Goal: Task Accomplishment & Management: Complete application form

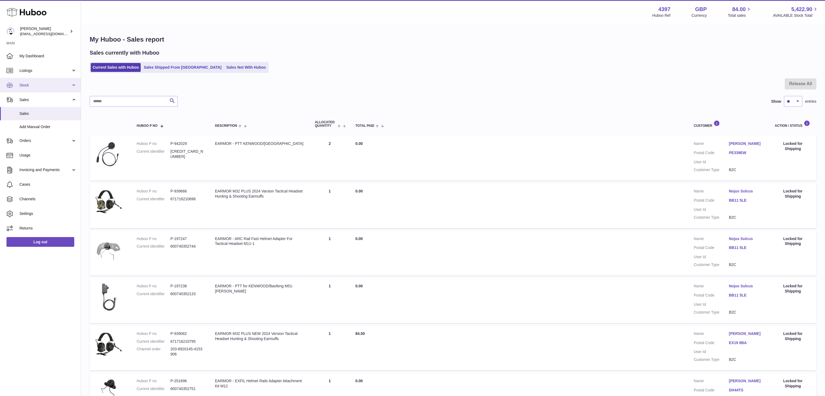
scroll to position [271, 0]
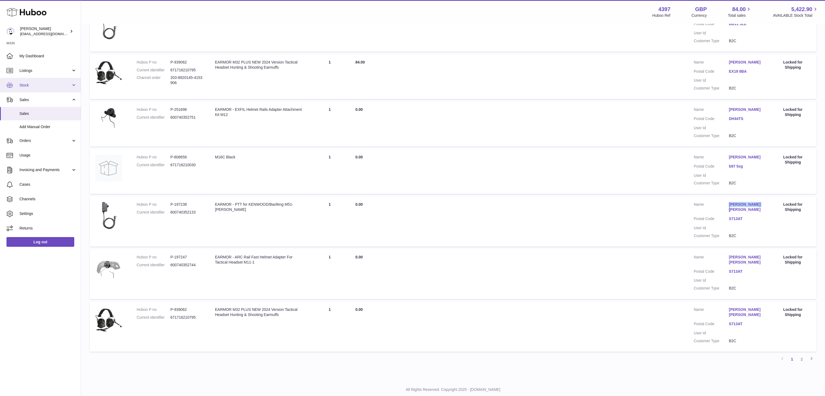
click at [36, 83] on span "Stock" at bounding box center [45, 85] width 52 height 5
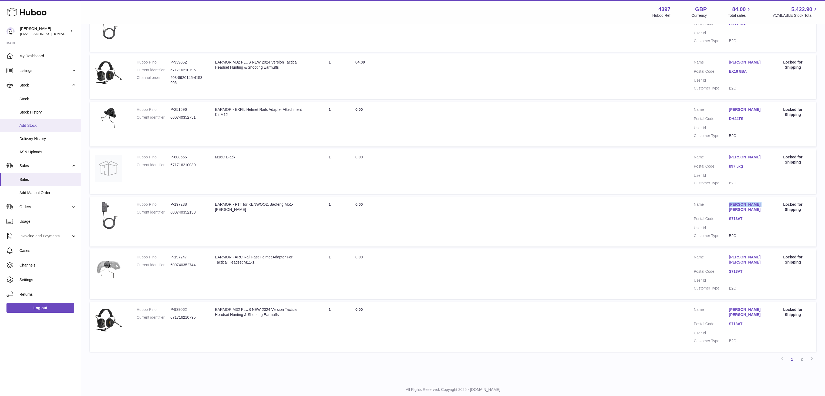
click at [28, 125] on span "Add Stock" at bounding box center [47, 125] width 57 height 5
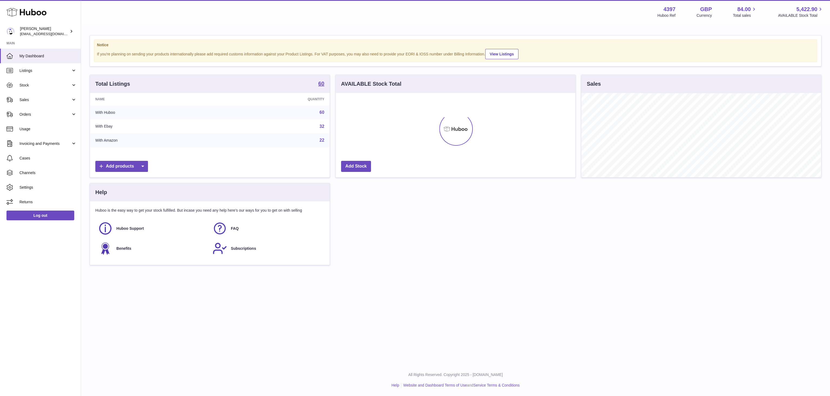
scroll to position [85, 240]
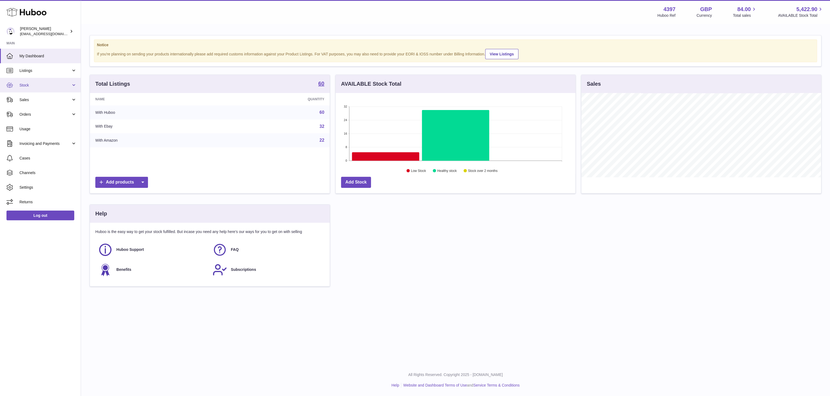
click at [39, 89] on link "Stock" at bounding box center [40, 85] width 81 height 15
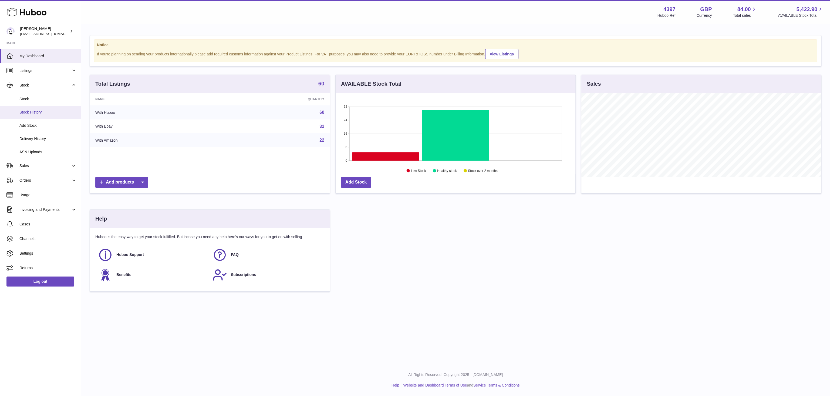
click at [36, 113] on span "Stock History" at bounding box center [47, 112] width 57 height 5
click at [35, 123] on span "Add Stock" at bounding box center [47, 125] width 57 height 5
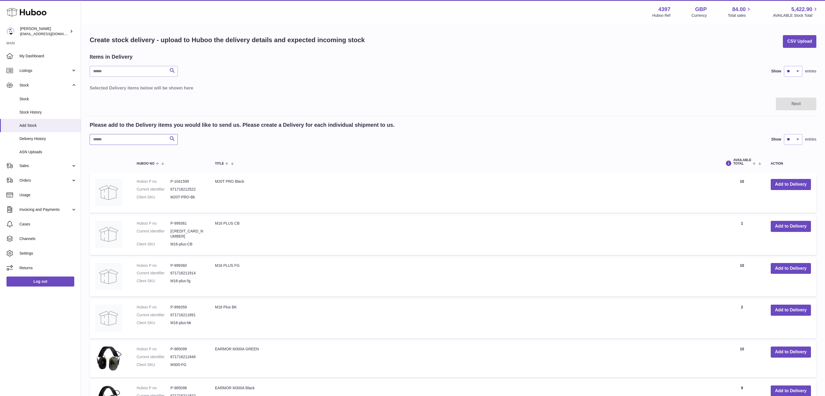
click at [140, 139] on input "text" at bounding box center [134, 139] width 88 height 11
type input "***"
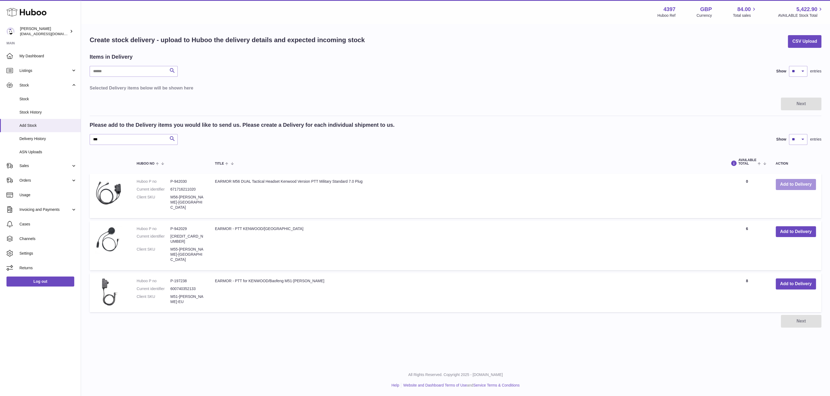
click at [793, 185] on button "Add to Delivery" at bounding box center [796, 184] width 40 height 11
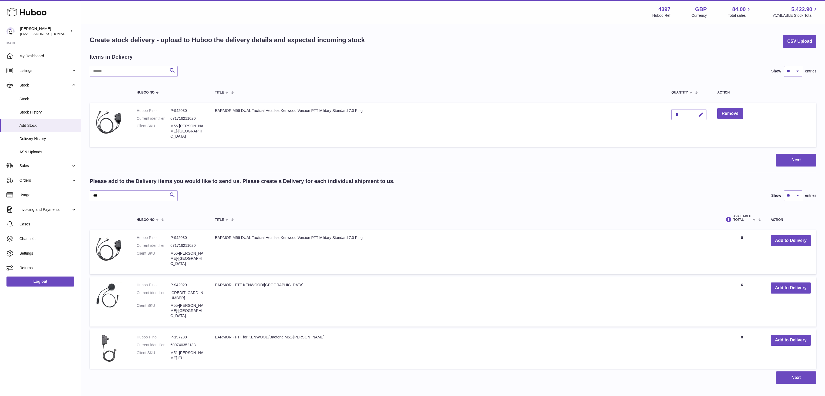
click at [702, 115] on icon "button" at bounding box center [701, 115] width 6 height 6
type input "**"
click at [701, 115] on icon "submit" at bounding box center [701, 114] width 5 height 5
click at [801, 282] on button "Add to Delivery" at bounding box center [791, 287] width 40 height 11
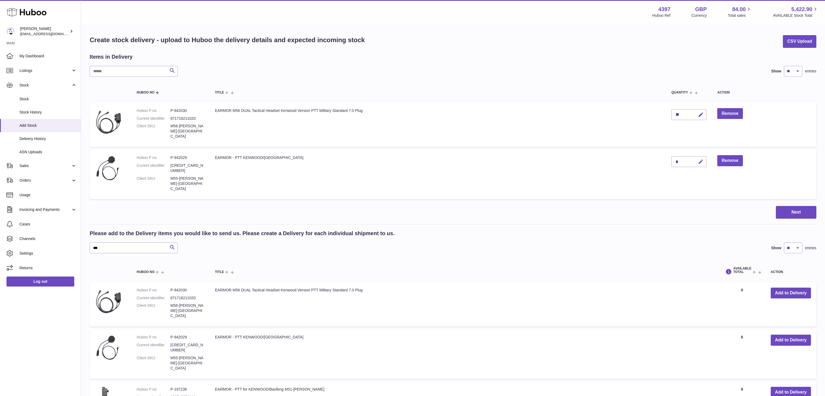
click at [704, 159] on icon "button" at bounding box center [701, 162] width 6 height 6
type input "**"
click at [700, 159] on icon "submit" at bounding box center [701, 161] width 5 height 5
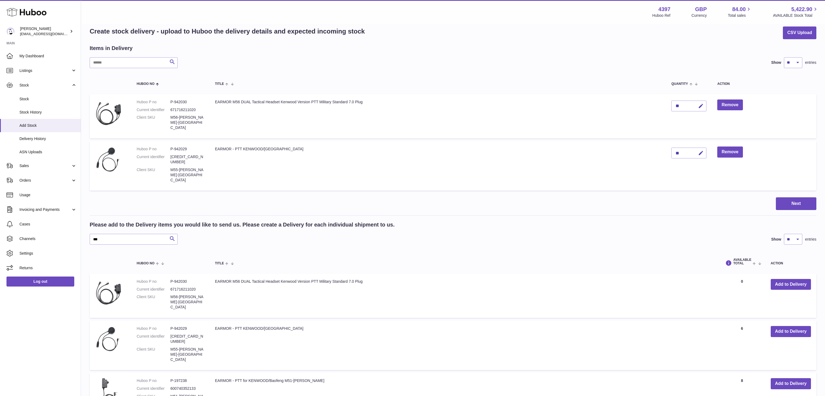
scroll to position [13, 0]
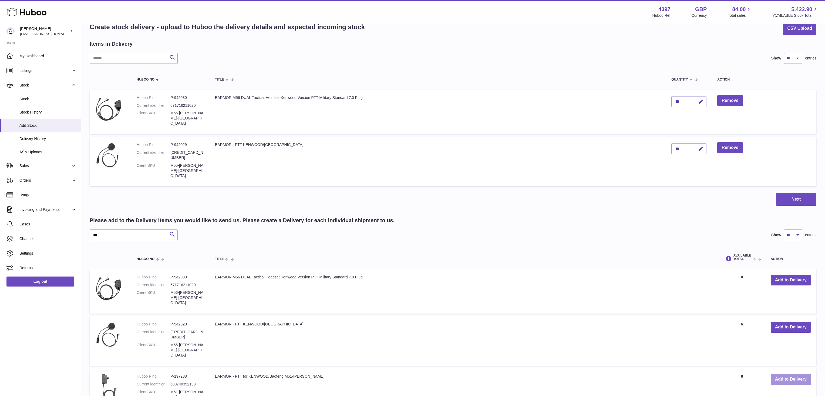
click at [782, 374] on button "Add to Delivery" at bounding box center [791, 379] width 40 height 11
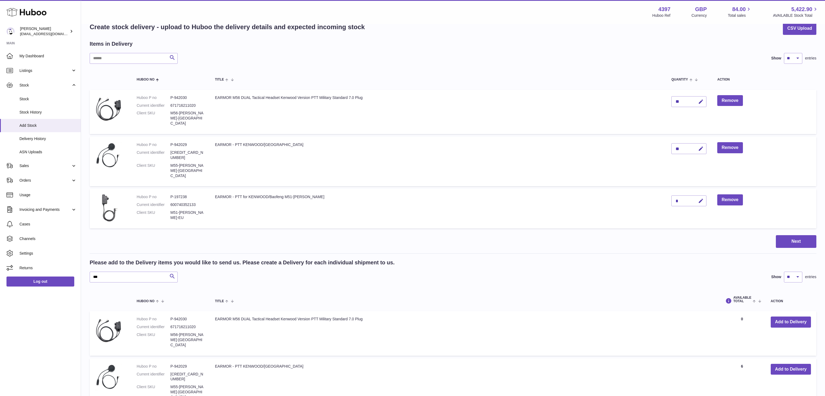
click at [677, 195] on div "*" at bounding box center [688, 200] width 35 height 11
click at [683, 195] on div "*" at bounding box center [688, 200] width 35 height 11
click at [680, 195] on div "*" at bounding box center [688, 200] width 35 height 11
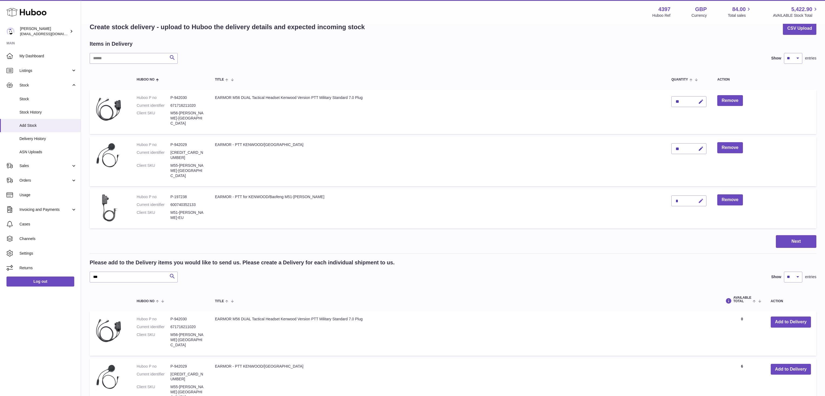
click at [704, 195] on button "button" at bounding box center [700, 200] width 13 height 11
type input "**"
click at [701, 198] on icon "submit" at bounding box center [701, 200] width 5 height 5
drag, startPoint x: 100, startPoint y: 260, endPoint x: 72, endPoint y: 259, distance: 28.1
click at [90, 271] on input "***" at bounding box center [134, 276] width 88 height 11
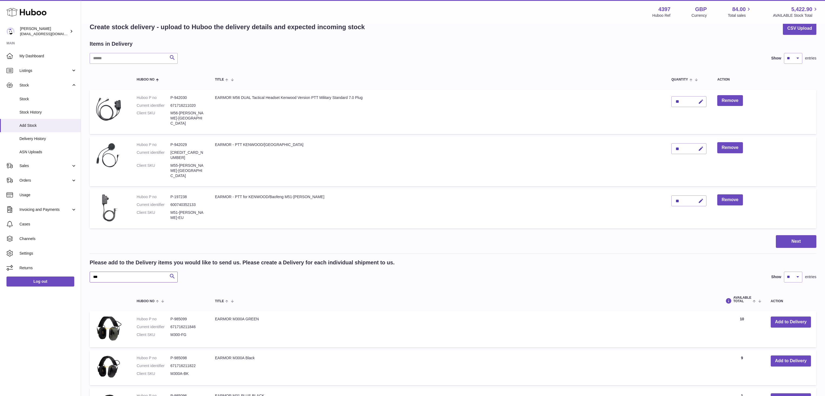
type input "***"
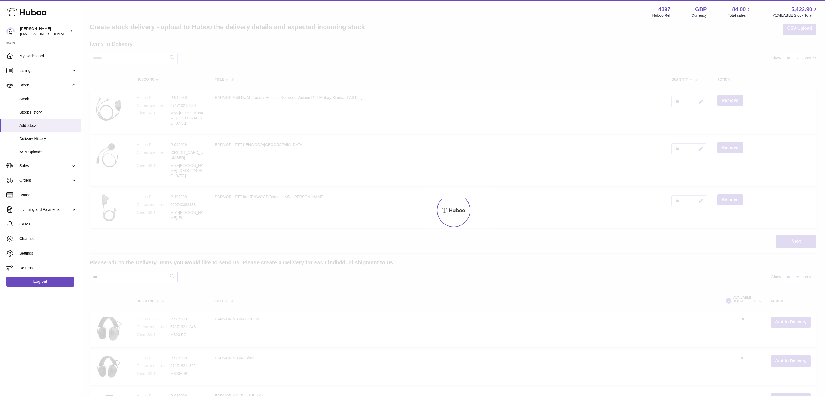
scroll to position [5, 0]
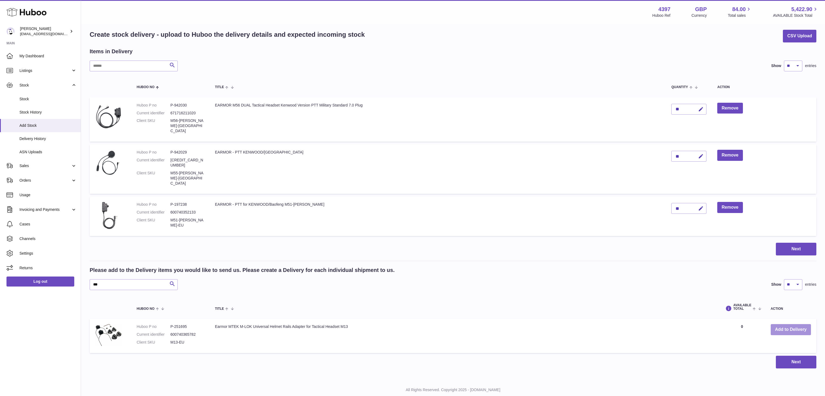
click at [797, 324] on button "Add to Delivery" at bounding box center [791, 329] width 40 height 11
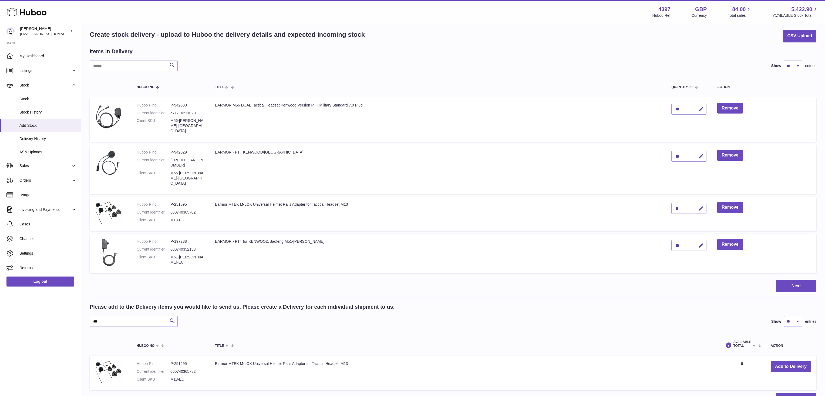
click at [703, 206] on icon "button" at bounding box center [701, 209] width 6 height 6
type input "**"
click at [705, 204] on button "submit" at bounding box center [700, 208] width 10 height 9
click at [112, 316] on input "***" at bounding box center [134, 321] width 88 height 11
type input "*"
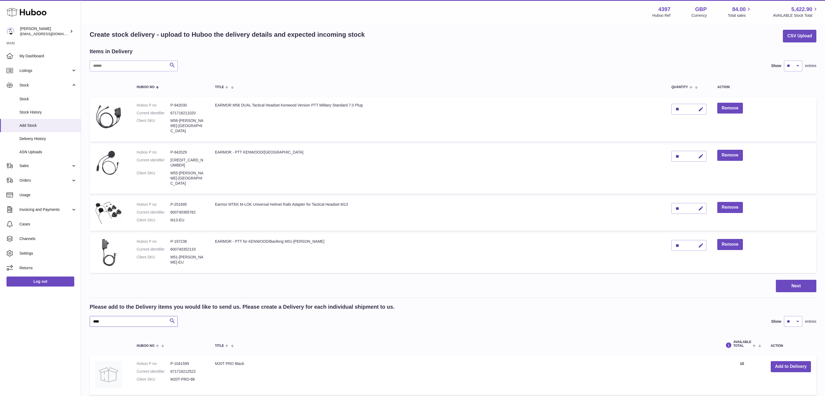
type input "****"
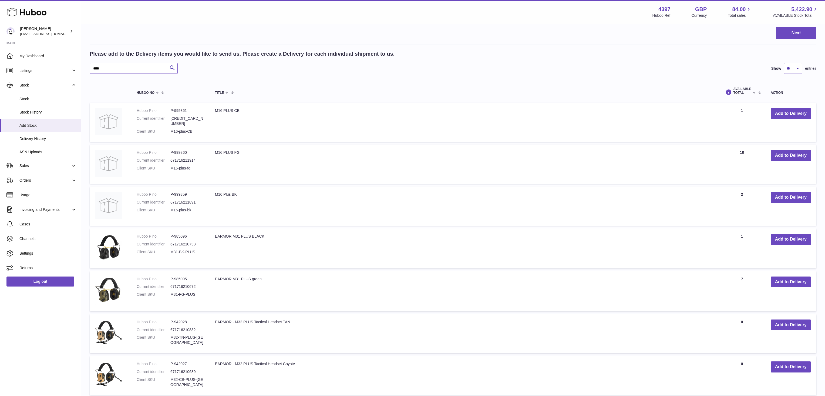
scroll to position [385, 0]
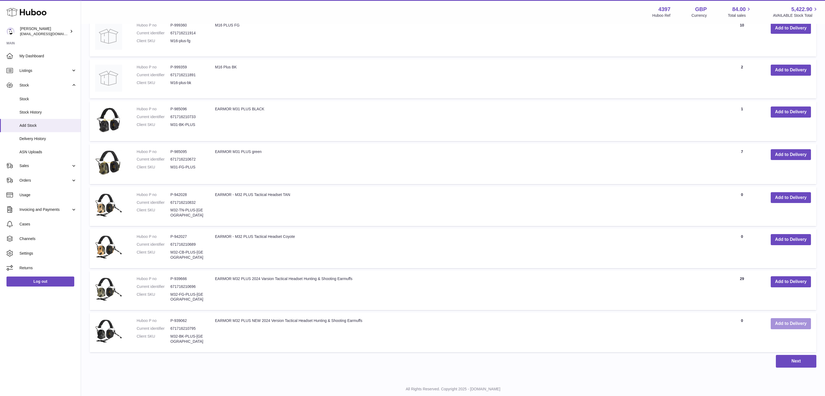
click at [794, 318] on button "Add to Delivery" at bounding box center [791, 323] width 40 height 11
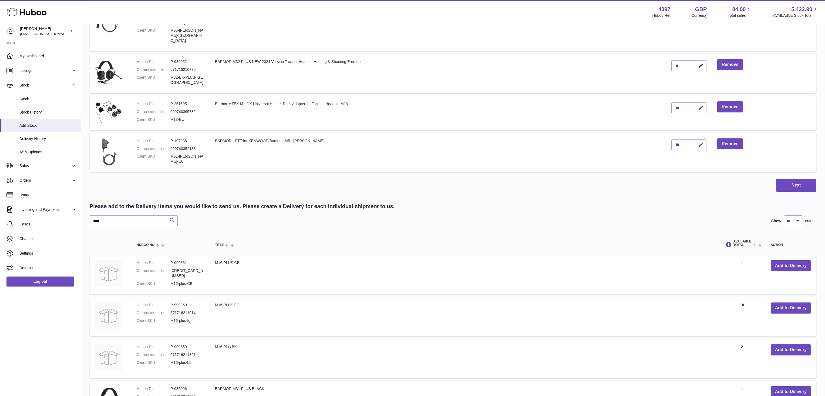
scroll to position [8, 0]
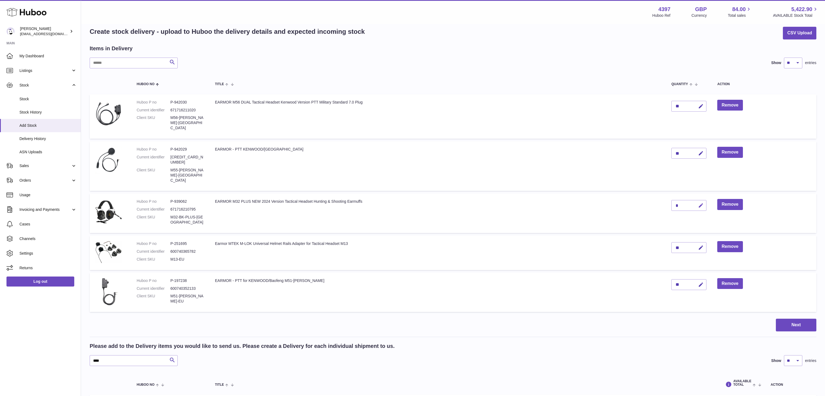
click at [704, 203] on icon "button" at bounding box center [701, 206] width 6 height 6
type input "**"
click at [698, 201] on button "submit" at bounding box center [700, 205] width 10 height 9
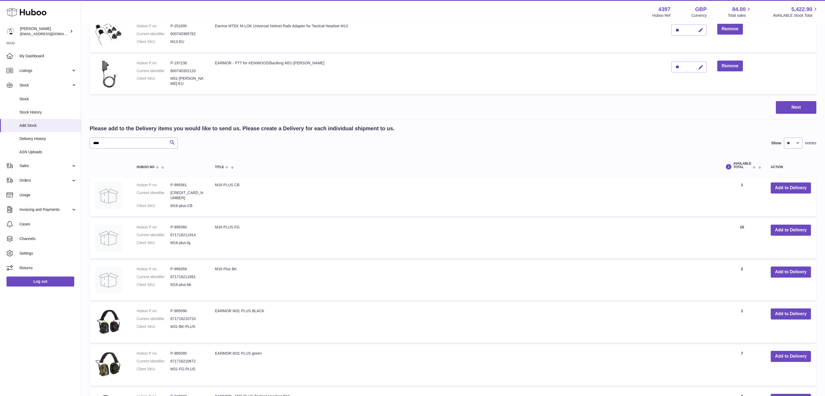
scroll to position [280, 0]
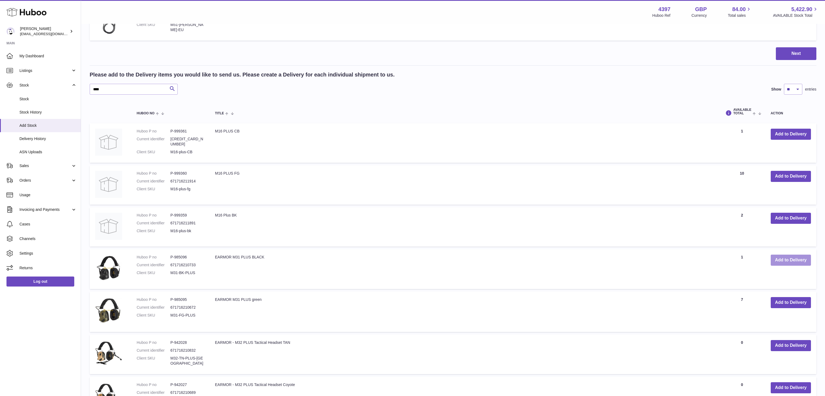
click at [787, 254] on button "Add to Delivery" at bounding box center [791, 259] width 40 height 11
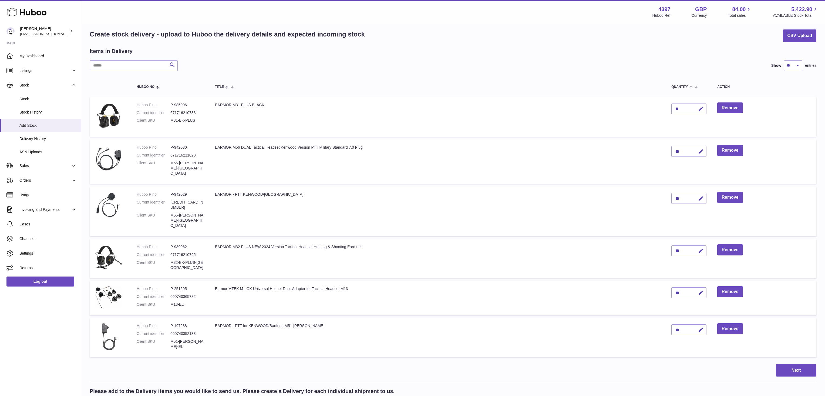
scroll to position [1, 0]
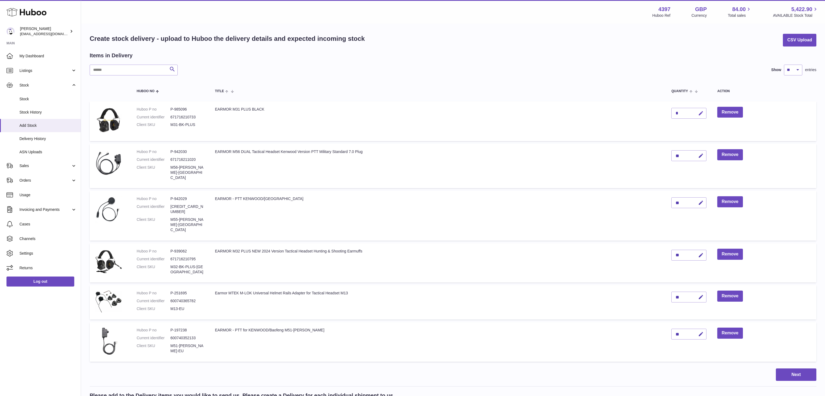
click at [703, 112] on icon "button" at bounding box center [701, 113] width 6 height 6
drag, startPoint x: 681, startPoint y: 113, endPoint x: 668, endPoint y: 112, distance: 12.5
click at [671, 112] on input "*" at bounding box center [688, 113] width 35 height 11
type input "*"
click at [700, 113] on icon "submit" at bounding box center [701, 113] width 5 height 5
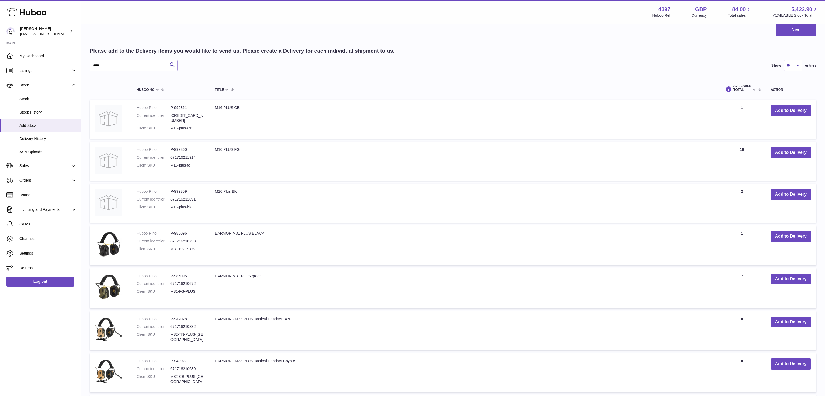
scroll to position [350, 0]
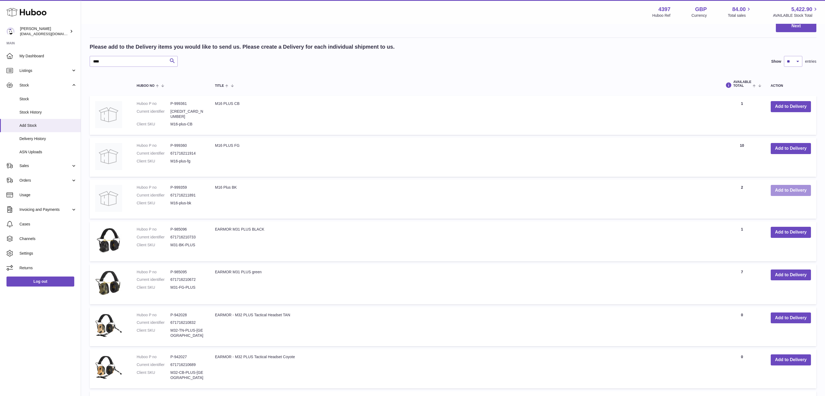
click at [803, 185] on button "Add to Delivery" at bounding box center [791, 190] width 40 height 11
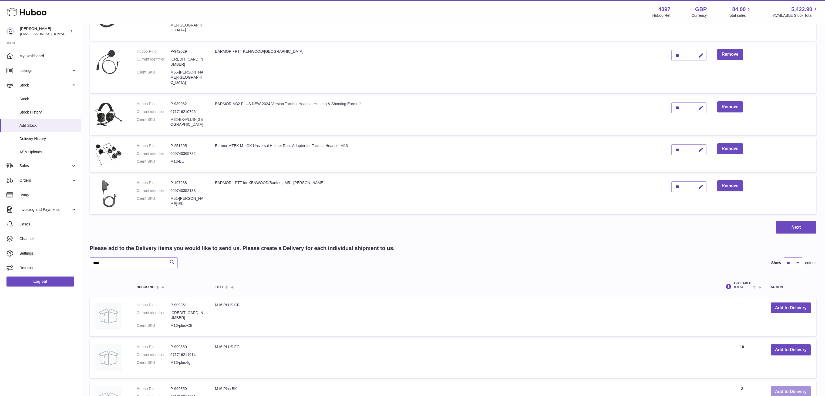
scroll to position [0, 0]
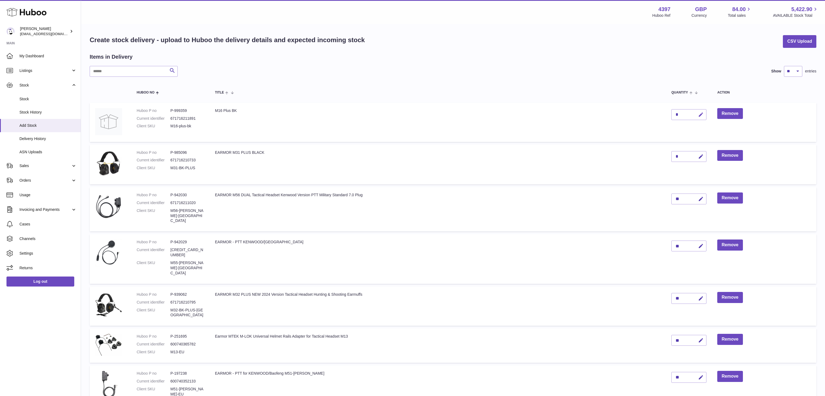
click at [701, 114] on icon "button" at bounding box center [701, 115] width 6 height 6
type input "**"
click at [698, 115] on button "submit" at bounding box center [700, 114] width 10 height 9
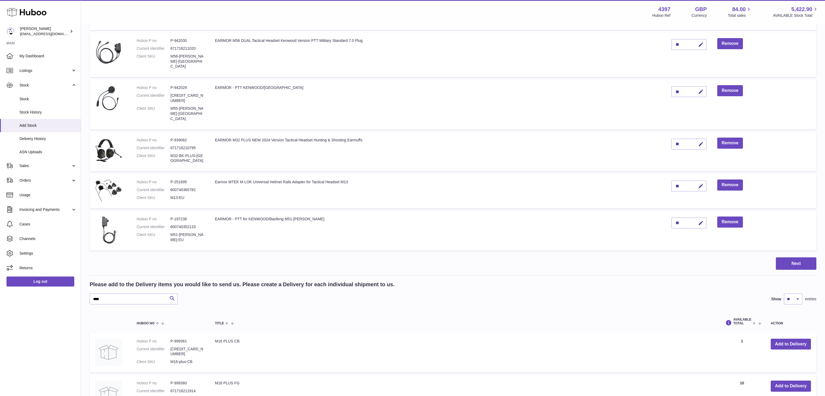
scroll to position [241, 0]
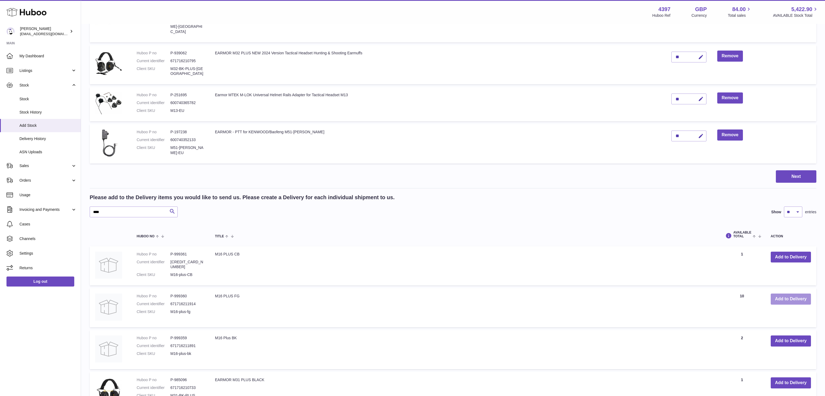
click at [789, 293] on button "Add to Delivery" at bounding box center [791, 298] width 40 height 11
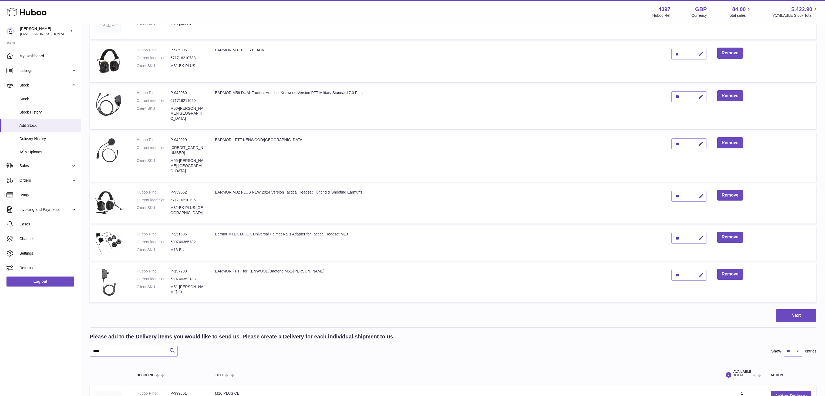
scroll to position [0, 0]
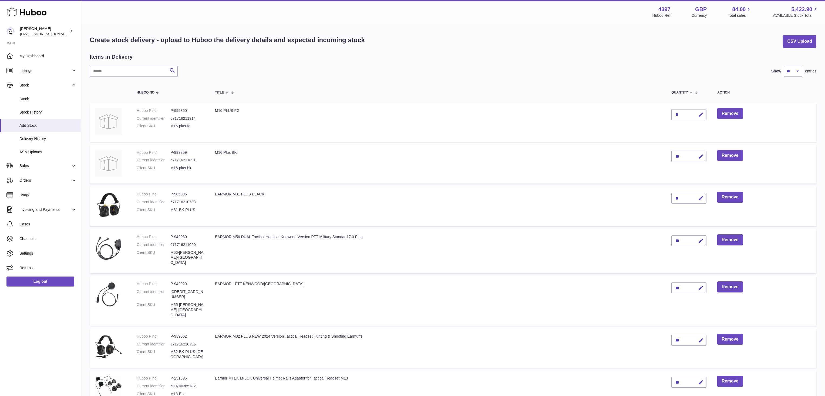
click at [702, 113] on icon "button" at bounding box center [701, 115] width 6 height 6
drag, startPoint x: 680, startPoint y: 113, endPoint x: 658, endPoint y: 112, distance: 22.4
click at [671, 112] on input "*" at bounding box center [688, 114] width 35 height 11
type input "*"
click at [702, 115] on icon "submit" at bounding box center [701, 114] width 5 height 5
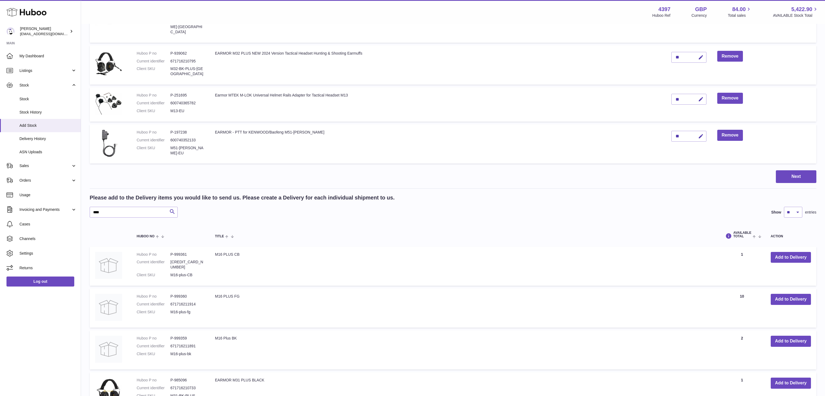
scroll to position [320, 0]
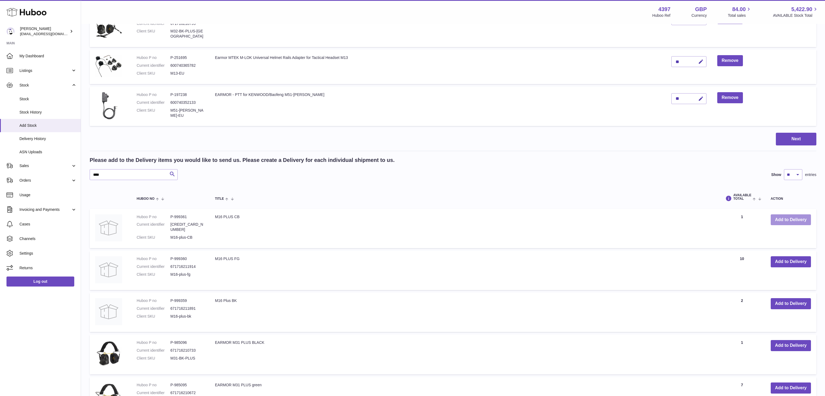
click at [782, 214] on button "Add to Delivery" at bounding box center [791, 219] width 40 height 11
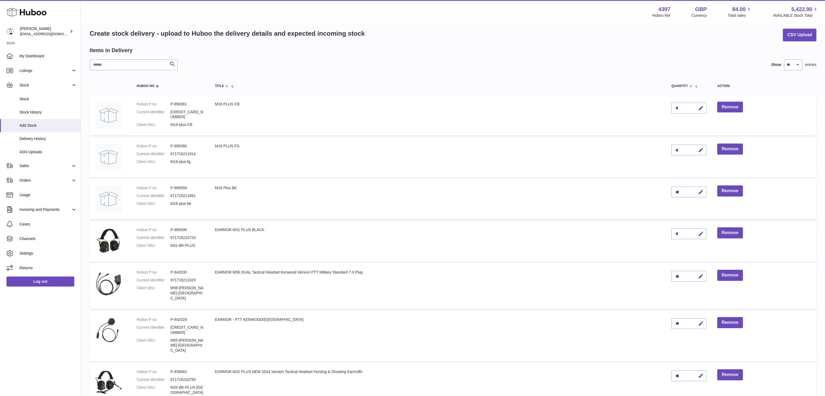
scroll to position [0, 0]
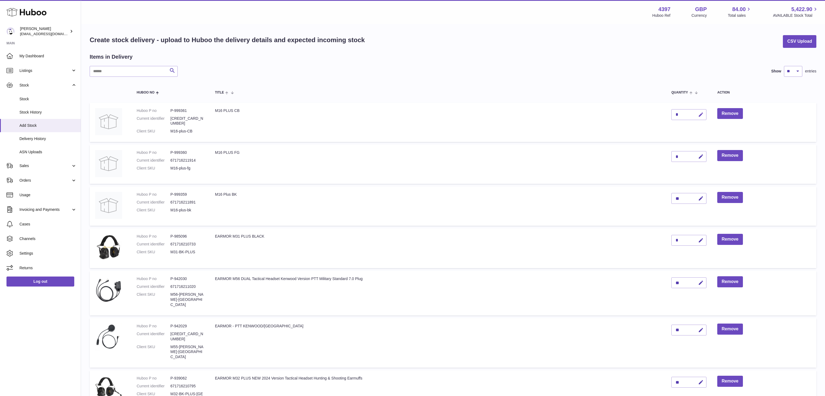
click at [702, 116] on icon "button" at bounding box center [701, 115] width 6 height 6
drag, startPoint x: 677, startPoint y: 114, endPoint x: 680, endPoint y: 115, distance: 3.1
click at [680, 115] on input "*" at bounding box center [688, 114] width 35 height 11
type input "*"
click at [704, 112] on icon "submit" at bounding box center [701, 114] width 5 height 5
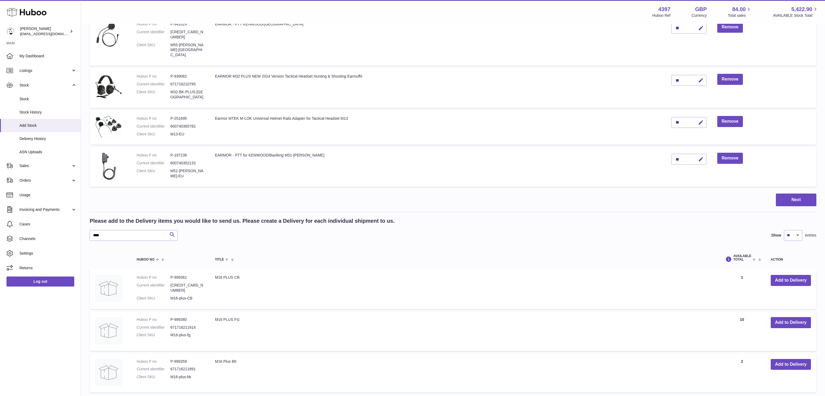
scroll to position [298, 0]
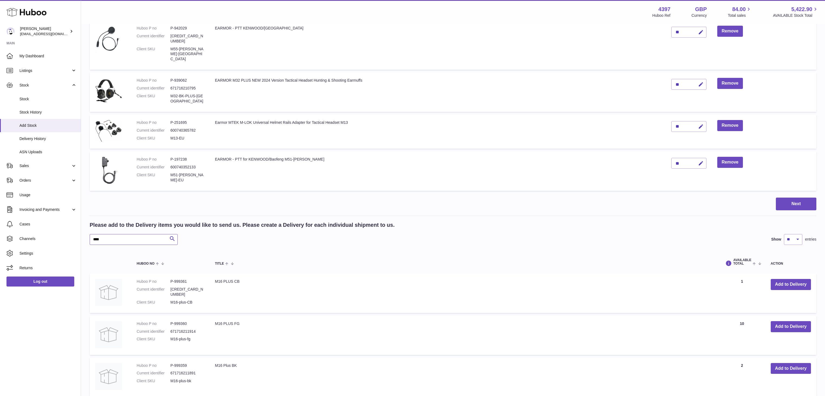
click at [110, 234] on input "****" at bounding box center [134, 239] width 88 height 11
type input "***"
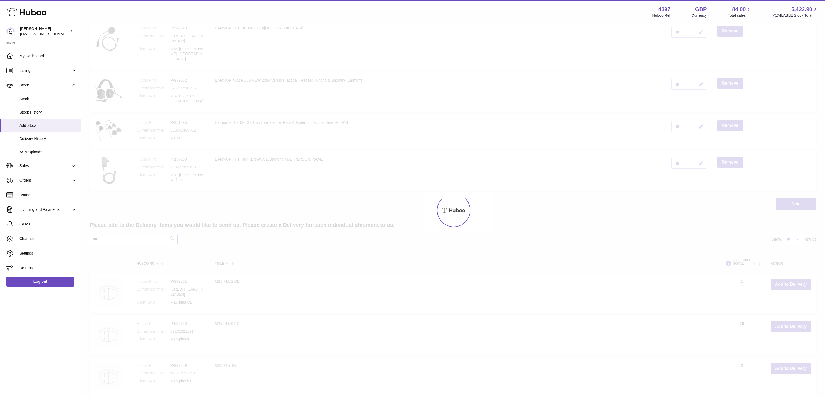
scroll to position [258, 0]
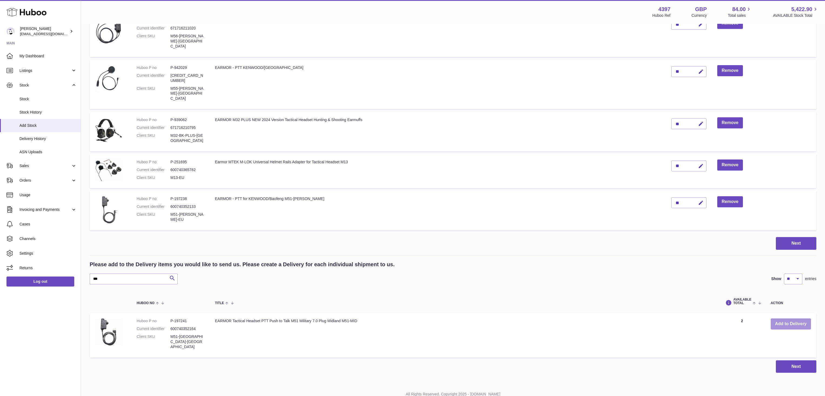
click at [782, 318] on button "Add to Delivery" at bounding box center [791, 323] width 40 height 11
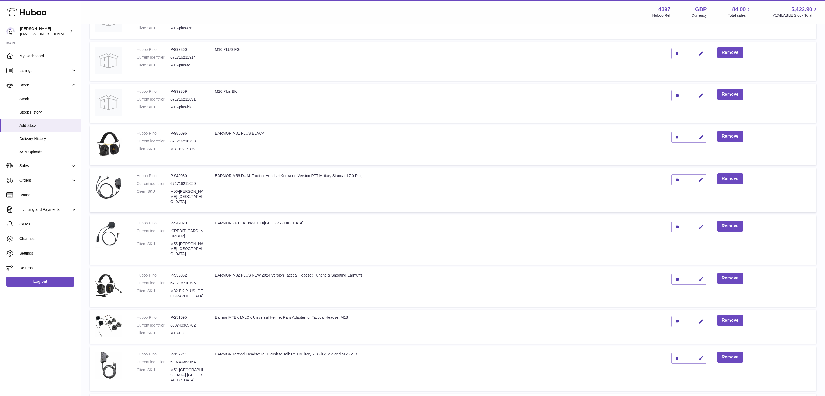
scroll to position [153, 0]
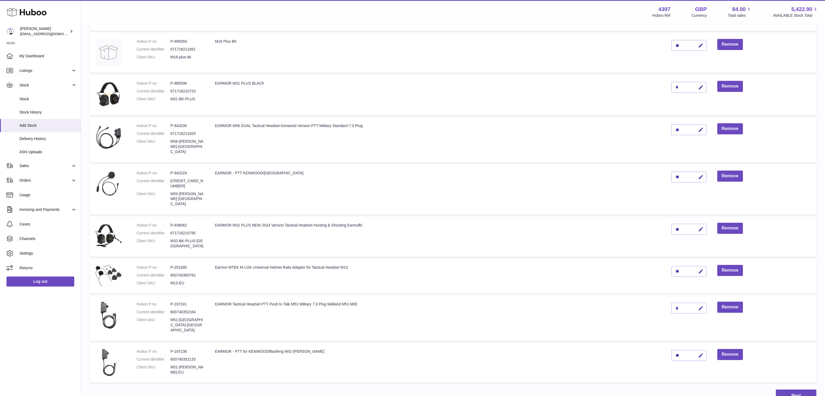
click at [703, 305] on icon "button" at bounding box center [701, 308] width 6 height 6
drag, startPoint x: 681, startPoint y: 294, endPoint x: 667, endPoint y: 295, distance: 14.9
click at [671, 302] on input "*" at bounding box center [688, 307] width 35 height 11
type input "*"
click at [699, 305] on icon "submit" at bounding box center [701, 307] width 5 height 5
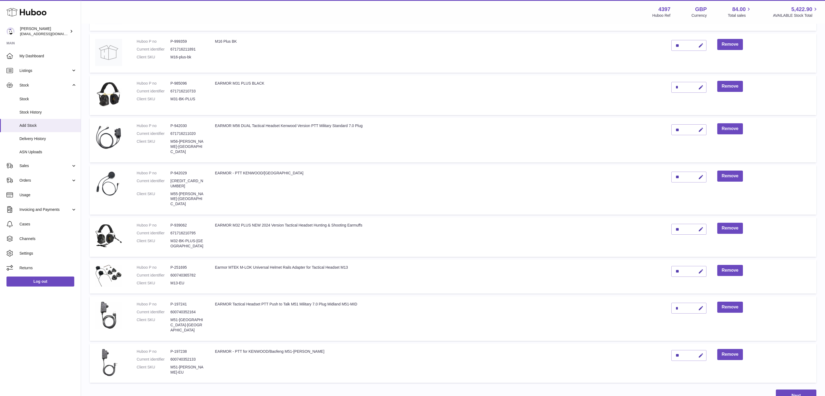
scroll to position [253, 0]
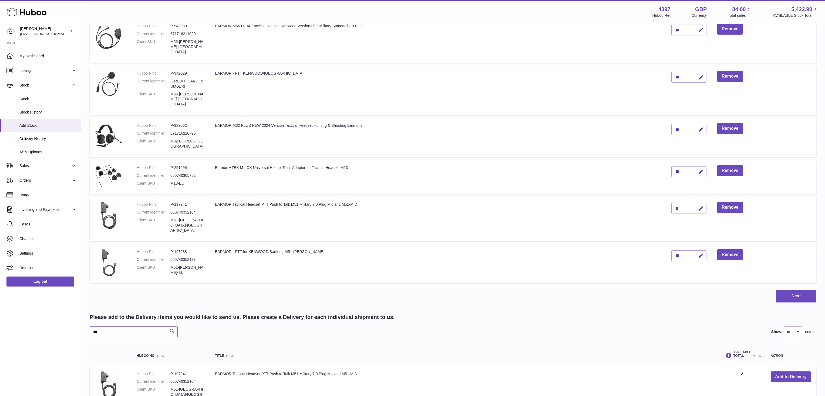
drag, startPoint x: 123, startPoint y: 312, endPoint x: 63, endPoint y: 309, distance: 59.8
click at [90, 326] on input "***" at bounding box center [134, 331] width 88 height 11
type input "***"
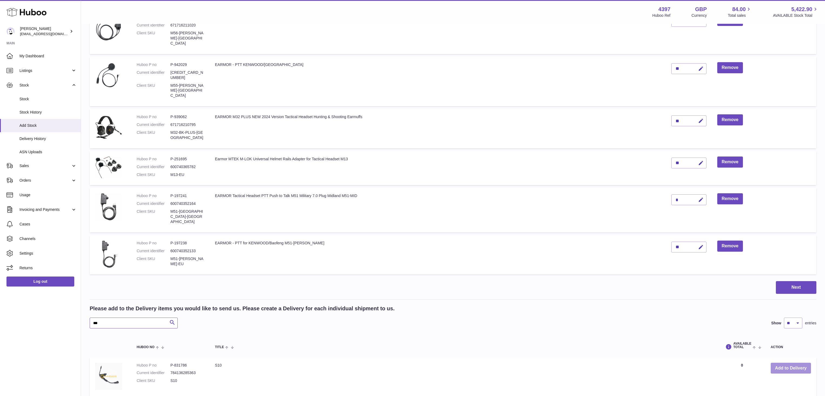
scroll to position [290, 0]
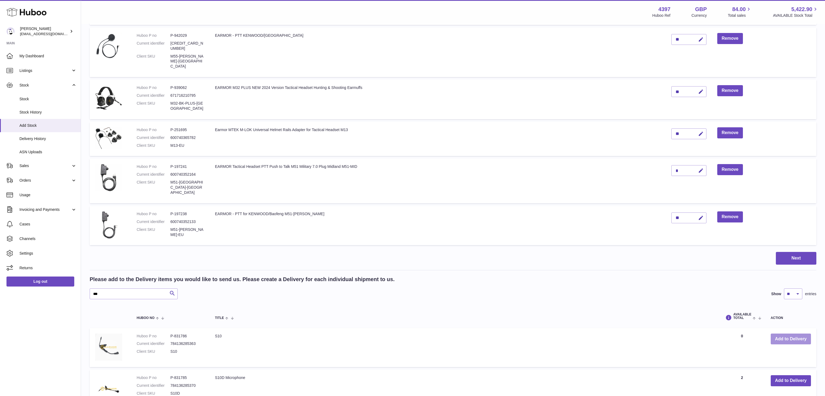
click at [790, 333] on button "Add to Delivery" at bounding box center [791, 338] width 40 height 11
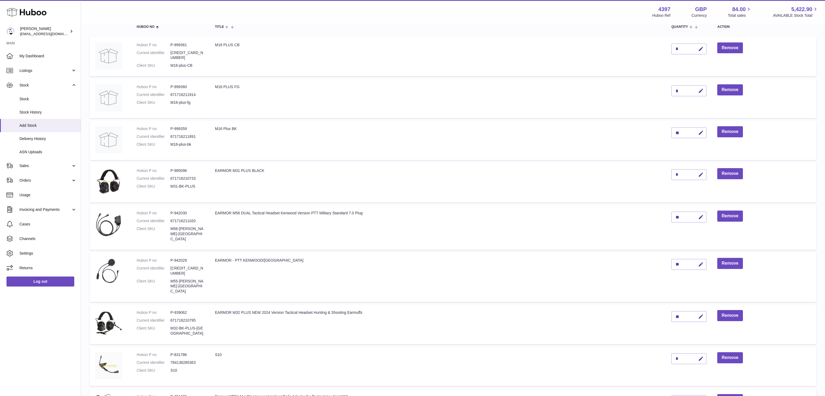
scroll to position [151, 0]
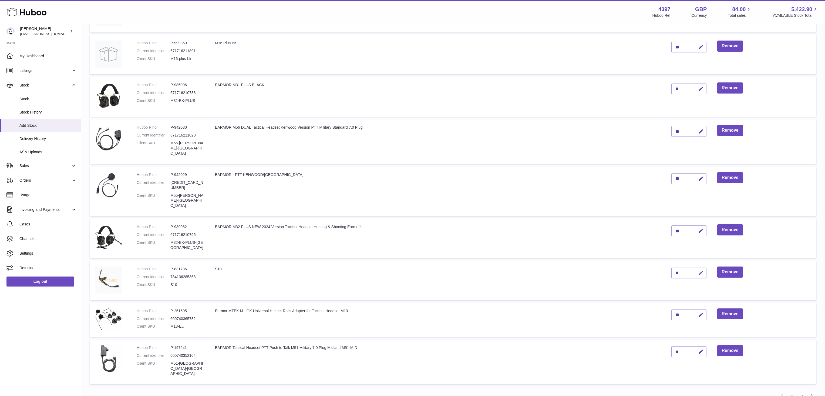
click at [702, 270] on icon "button" at bounding box center [701, 273] width 6 height 6
drag, startPoint x: 681, startPoint y: 258, endPoint x: 671, endPoint y: 259, distance: 9.5
click at [671, 267] on input "*" at bounding box center [688, 272] width 35 height 11
type input "*"
click at [699, 270] on icon "submit" at bounding box center [701, 272] width 5 height 5
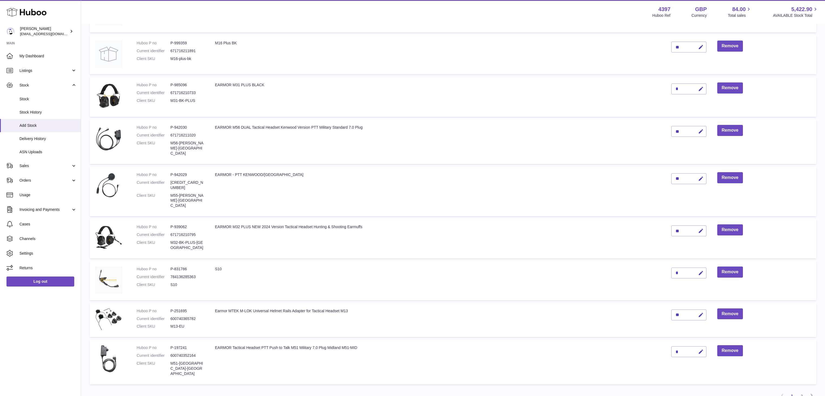
scroll to position [291, 0]
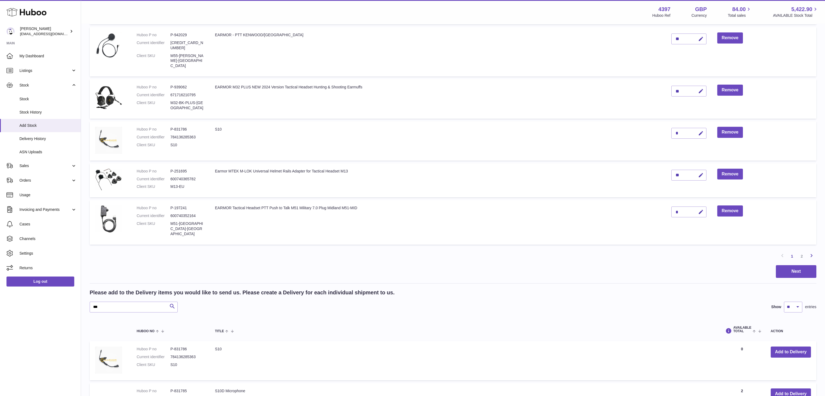
click at [811, 252] on icon at bounding box center [811, 255] width 6 height 7
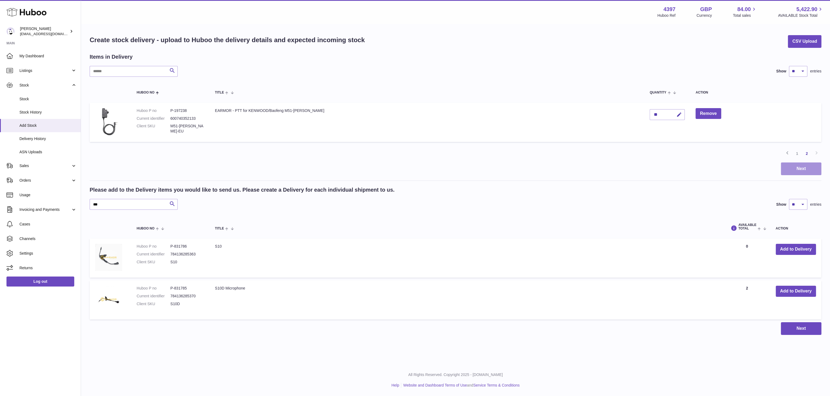
click at [803, 170] on button "Next" at bounding box center [801, 168] width 41 height 13
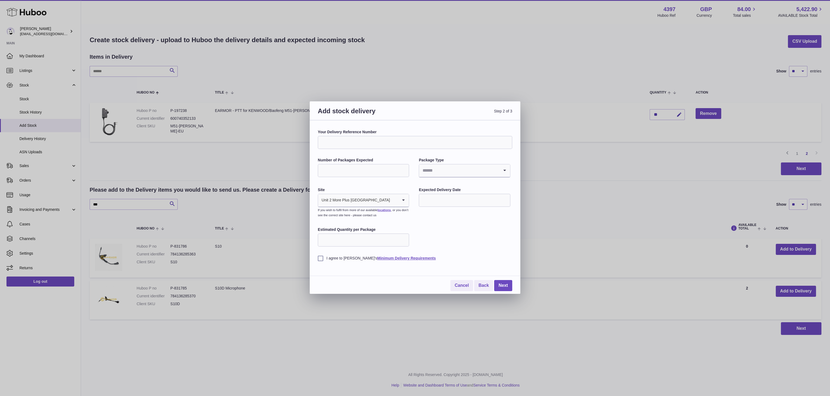
click at [362, 143] on input "Your Delivery Reference Number" at bounding box center [415, 142] width 194 height 13
type input "**********"
click at [352, 168] on input "Number of Packages Expected" at bounding box center [363, 170] width 91 height 13
type input "*"
click at [462, 168] on input "Search for option" at bounding box center [459, 170] width 80 height 12
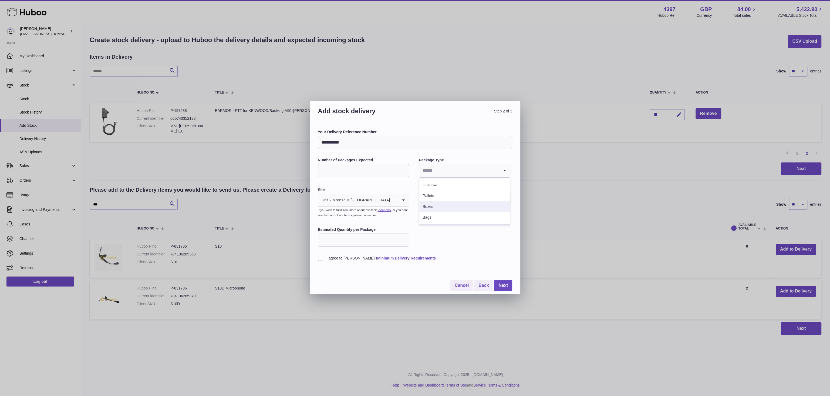
click at [439, 205] on li "Boxes" at bounding box center [464, 206] width 90 height 11
click at [405, 201] on icon "Search for option" at bounding box center [403, 200] width 11 height 12
click at [396, 216] on li "🇬🇧 | Unit 2 More Plus Central Park" at bounding box center [363, 214] width 90 height 11
click at [451, 201] on input "text" at bounding box center [464, 200] width 91 height 13
click at [429, 266] on span "22" at bounding box center [428, 267] width 10 height 10
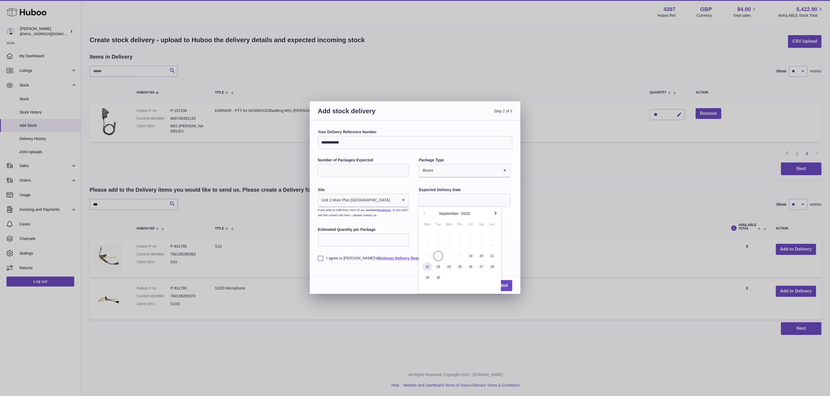
type input "**********"
click at [393, 240] on input "Estimated Quantity per Package" at bounding box center [363, 239] width 91 height 13
click at [322, 259] on label "I agree to Huboo's Minimum Delivery Requirements" at bounding box center [415, 257] width 194 height 5
click at [334, 243] on input "Estimated Quantity per Package" at bounding box center [363, 239] width 91 height 13
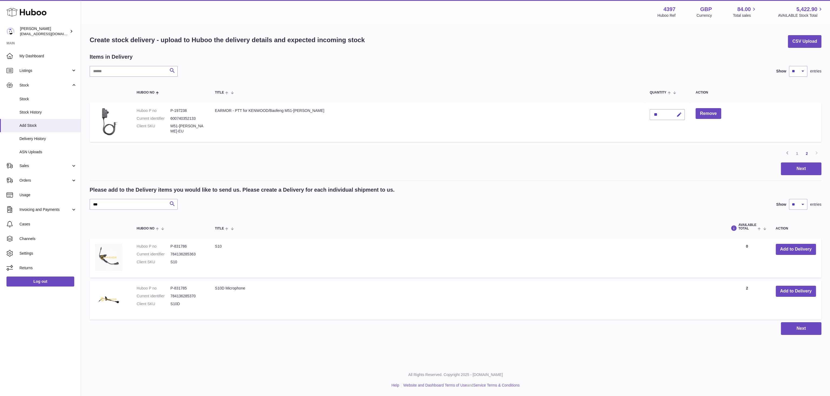
click at [588, 250] on div at bounding box center [415, 198] width 830 height 396
click at [802, 170] on button "Next" at bounding box center [801, 168] width 41 height 13
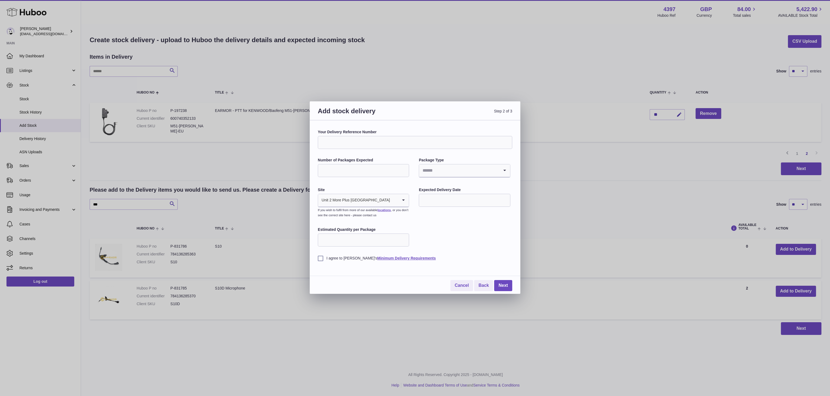
click at [370, 232] on label "Estimated Quantity per Package" at bounding box center [363, 229] width 91 height 5
click at [370, 233] on input "Estimated Quantity per Package" at bounding box center [363, 239] width 91 height 13
click at [368, 238] on input "Estimated Quantity per Package" at bounding box center [363, 239] width 91 height 13
type input "***"
click at [345, 140] on input "Your Delivery Reference Number" at bounding box center [415, 142] width 194 height 13
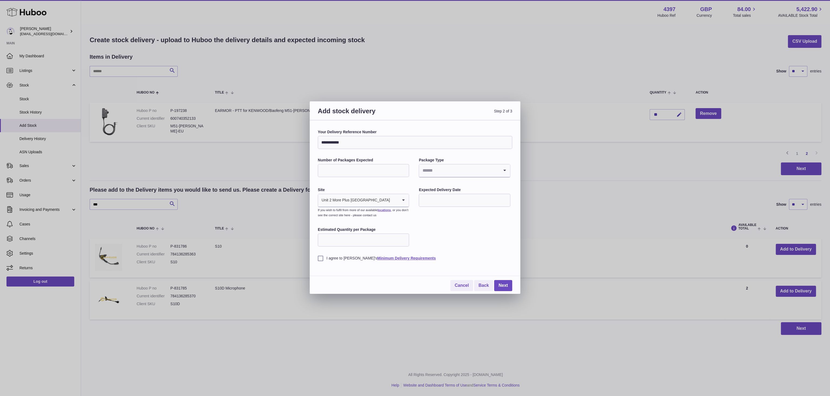
type input "**********"
click at [347, 173] on input "Number of Packages Expected" at bounding box center [363, 170] width 91 height 13
type input "*"
click at [448, 166] on input "Search for option" at bounding box center [459, 170] width 80 height 12
click at [433, 205] on li "Boxes" at bounding box center [464, 206] width 90 height 11
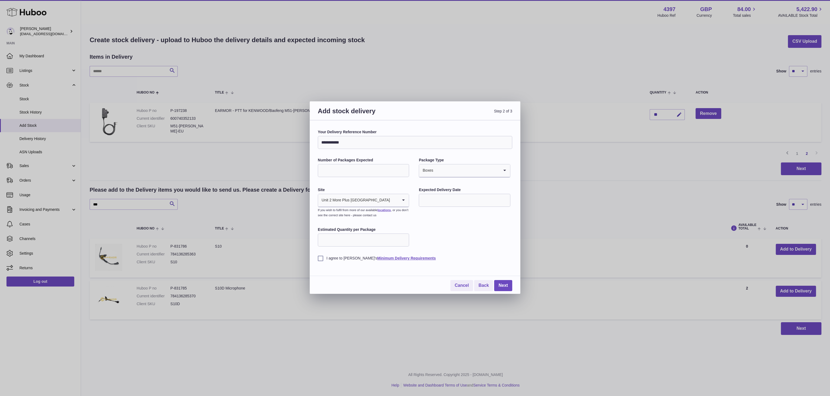
click at [445, 201] on input "text" at bounding box center [464, 200] width 91 height 13
click at [428, 267] on span "22" at bounding box center [428, 267] width 10 height 10
type input "**********"
click at [323, 259] on label "I agree to Huboo's Minimum Delivery Requirements" at bounding box center [415, 257] width 194 height 5
click at [505, 287] on link "Next" at bounding box center [503, 285] width 18 height 11
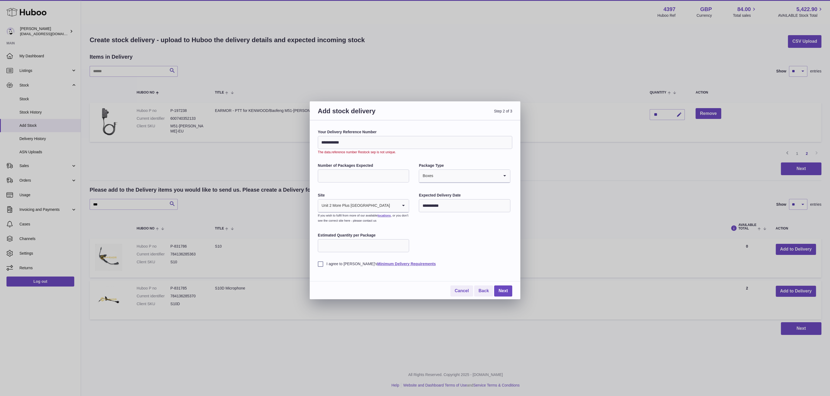
click at [336, 142] on input "**********" at bounding box center [415, 142] width 194 height 13
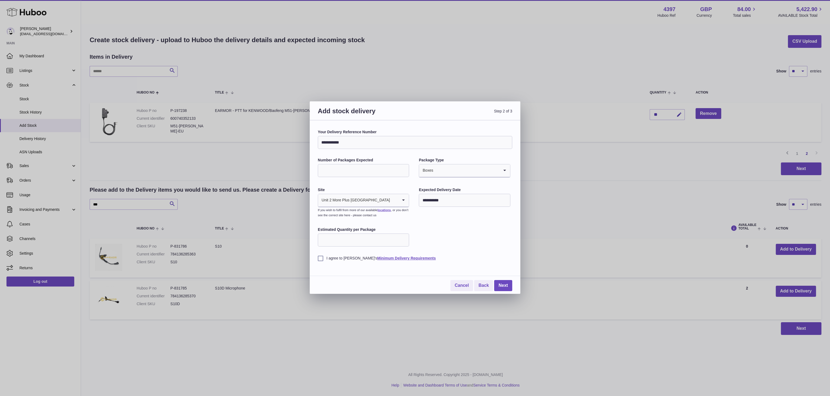
click at [355, 145] on input "**********" at bounding box center [415, 142] width 194 height 13
type input "**********"
click at [504, 286] on link "Next" at bounding box center [503, 285] width 18 height 11
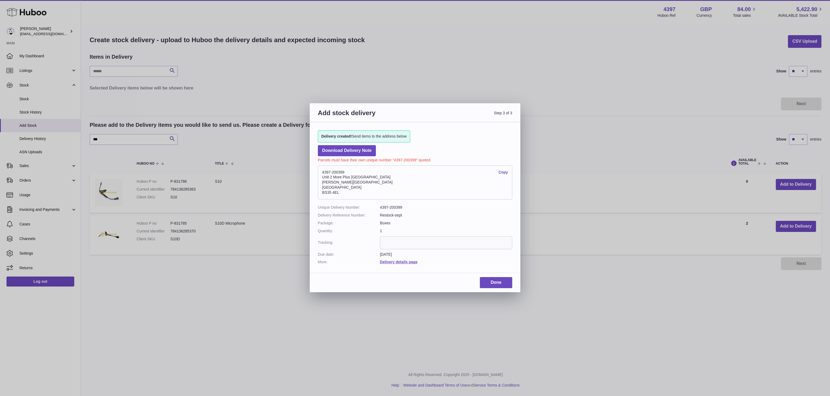
drag, startPoint x: 344, startPoint y: 173, endPoint x: 339, endPoint y: 173, distance: 5.7
click at [321, 173] on address "4397-200399 Copy Unit 2 More Plus Central Park Hudson Ave Severn Beach BS35 4EL" at bounding box center [415, 182] width 194 height 34
copy address "4397-200399"
click at [389, 246] on input "text" at bounding box center [446, 242] width 132 height 13
paste input "*********"
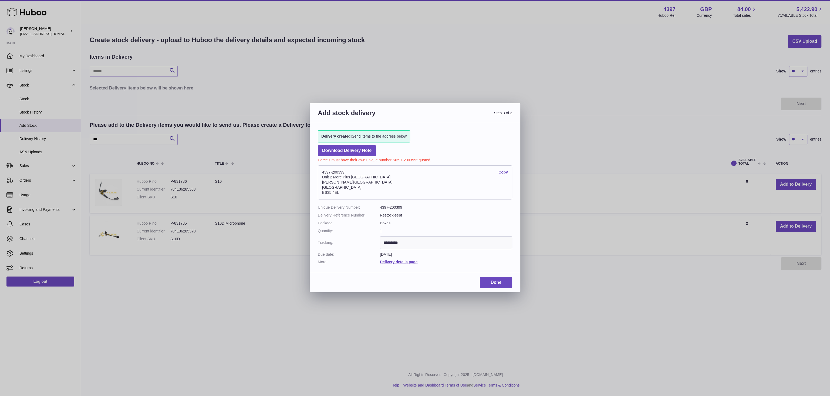
type input "*********"
click at [447, 223] on dd "Boxes" at bounding box center [446, 222] width 132 height 5
click at [427, 242] on input "*********" at bounding box center [446, 242] width 132 height 13
click at [474, 258] on dl "Unique Delivery Number: 4397-200399 Delivery Reference Number: Restock-sept Pac…" at bounding box center [415, 235] width 194 height 60
click at [500, 282] on link "Done" at bounding box center [496, 282] width 32 height 11
